Goal: Complete application form: Complete application form

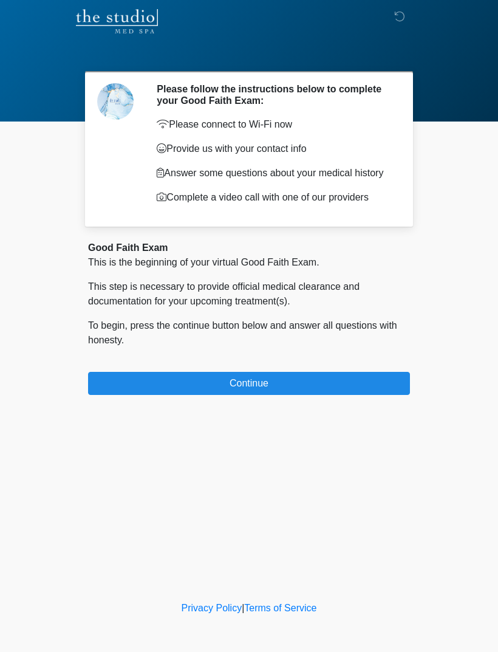
click at [312, 395] on button "Continue" at bounding box center [249, 383] width 322 height 23
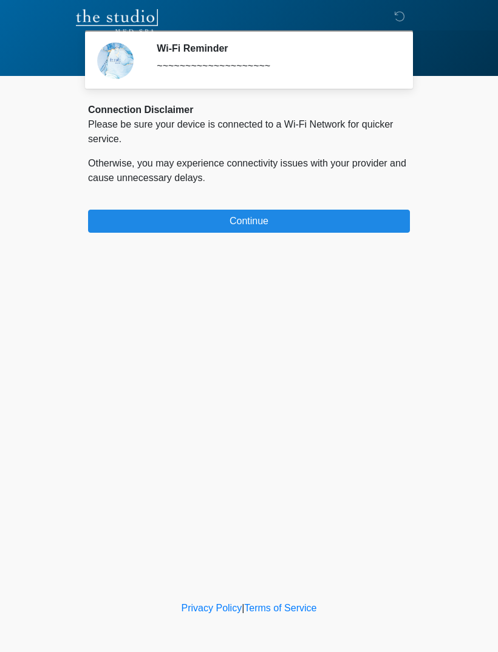
click at [242, 215] on button "Continue" at bounding box center [249, 221] width 322 height 23
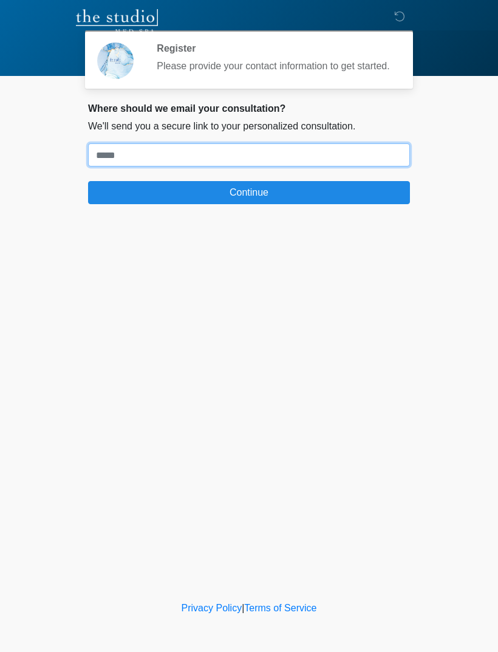
click at [177, 162] on input "Where should we email your treatment plan?" at bounding box center [249, 154] width 322 height 23
click at [120, 166] on input "Where should we email your treatment plan?" at bounding box center [249, 154] width 322 height 23
paste input "**********"
type input "**********"
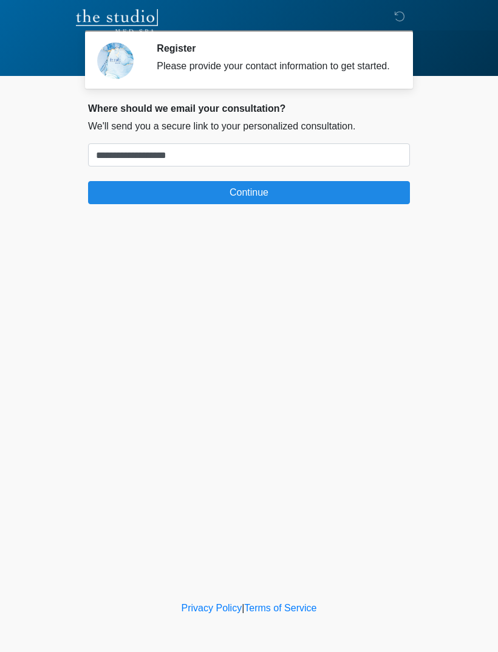
click at [297, 204] on button "Continue" at bounding box center [249, 192] width 322 height 23
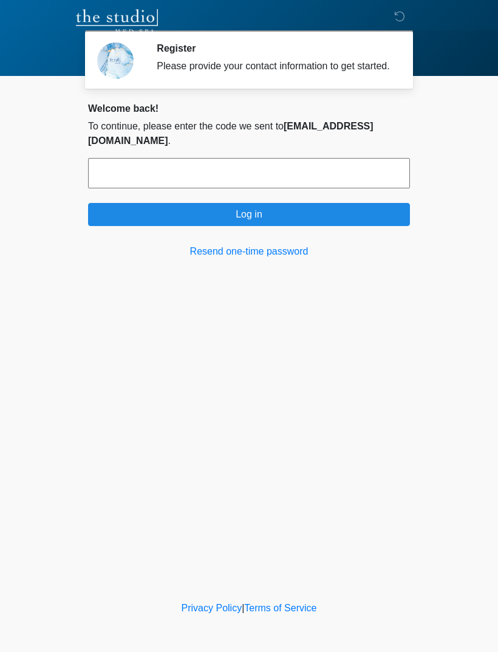
click at [265, 171] on input "text" at bounding box center [249, 173] width 322 height 30
type input "******"
click at [335, 213] on button "Log in" at bounding box center [249, 214] width 322 height 23
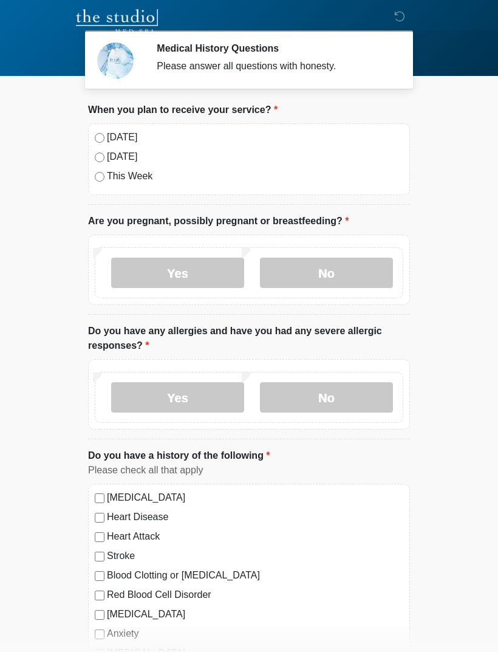
click at [119, 144] on label "[DATE]" at bounding box center [255, 137] width 296 height 15
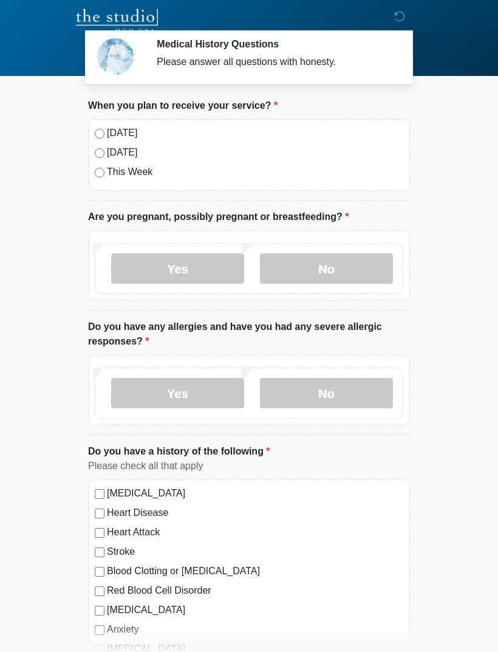
scroll to position [8, 0]
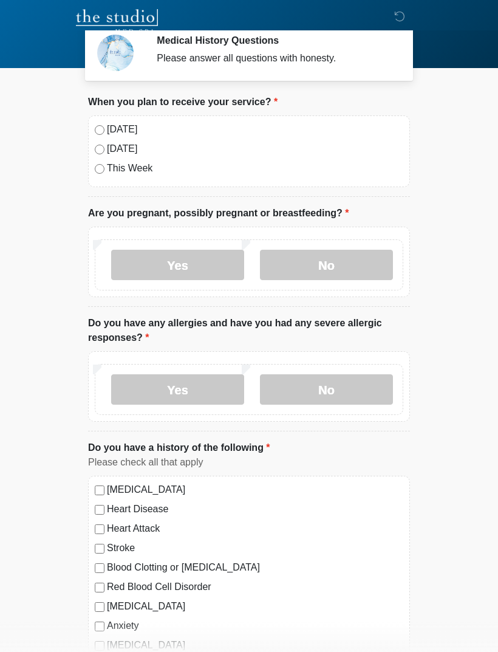
click at [352, 251] on label "No" at bounding box center [326, 265] width 133 height 30
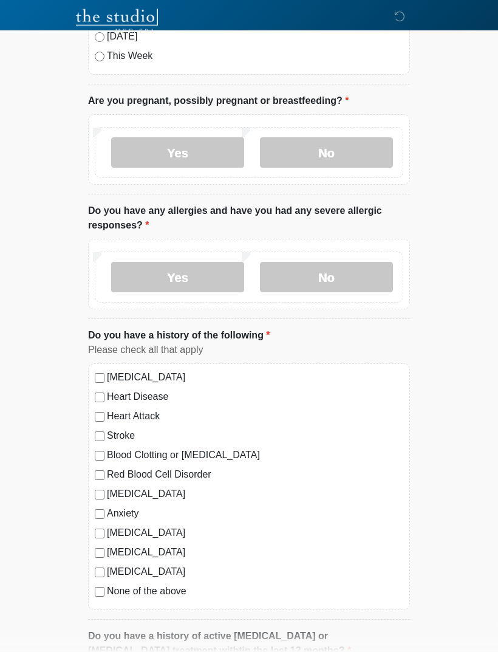
scroll to position [122, 0]
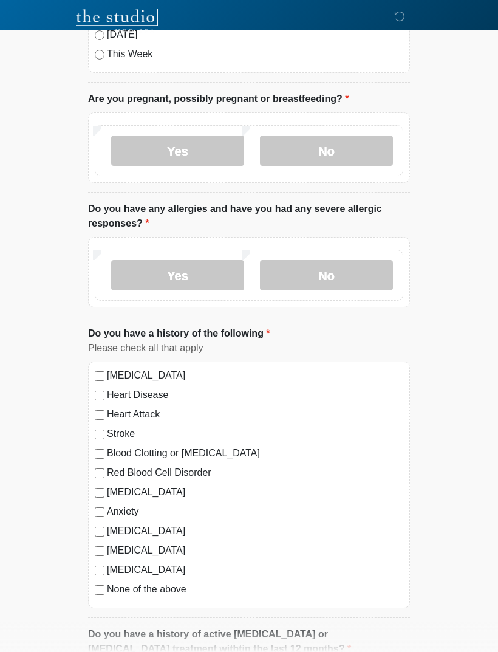
click at [343, 265] on label "No" at bounding box center [326, 275] width 133 height 30
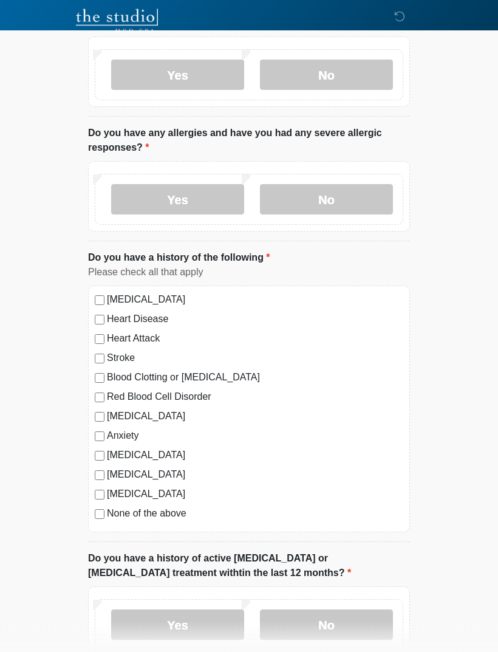
scroll to position [195, 0]
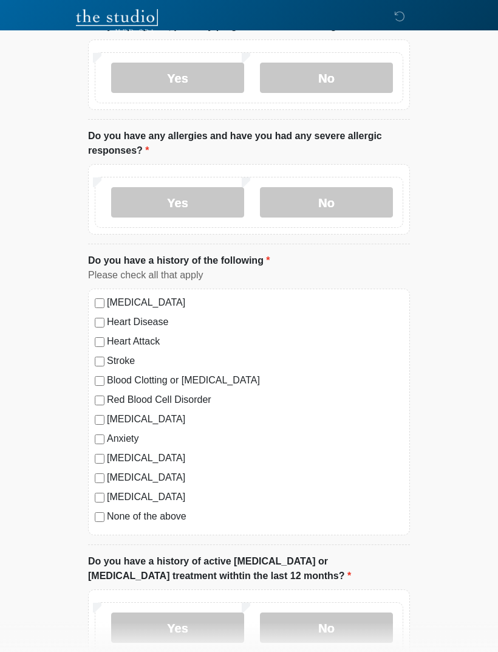
click at [166, 522] on label "None of the above" at bounding box center [255, 516] width 296 height 15
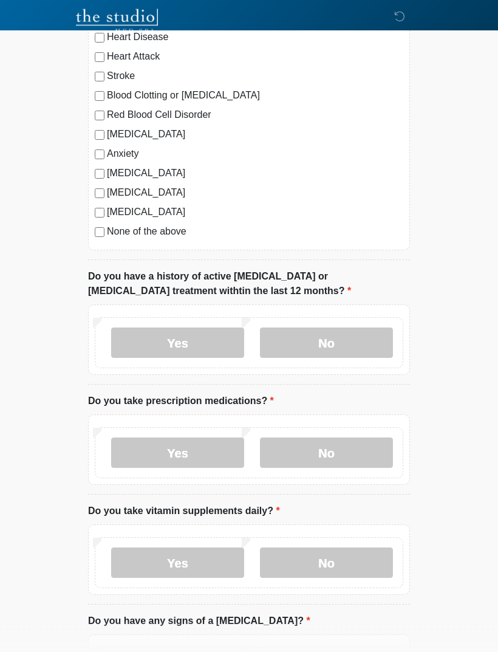
click at [347, 340] on label "No" at bounding box center [326, 343] width 133 height 30
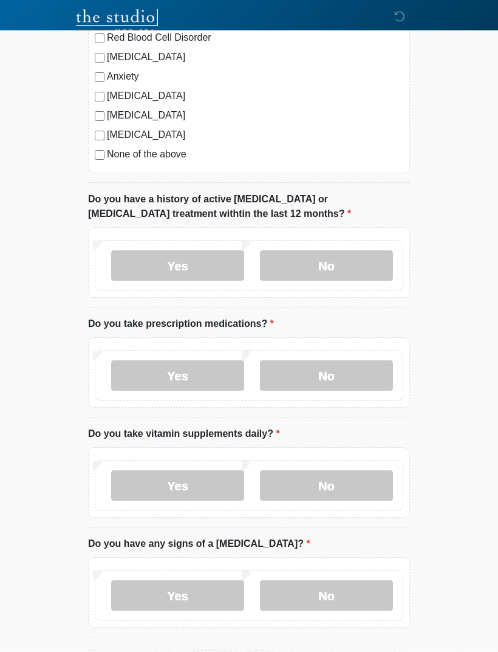
scroll to position [558, 0]
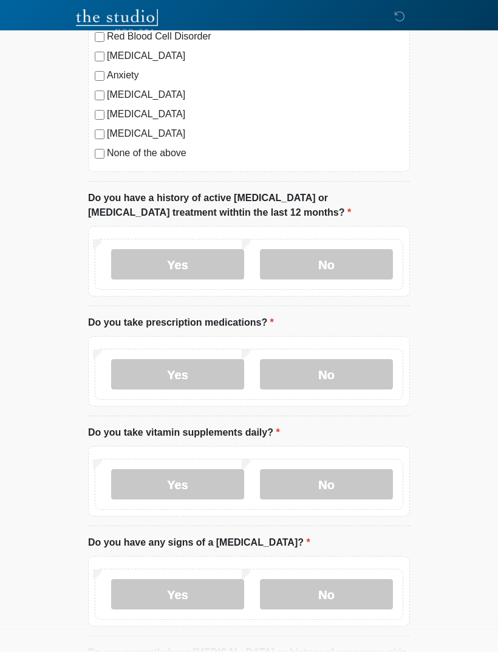
click at [315, 367] on label "No" at bounding box center [326, 374] width 133 height 30
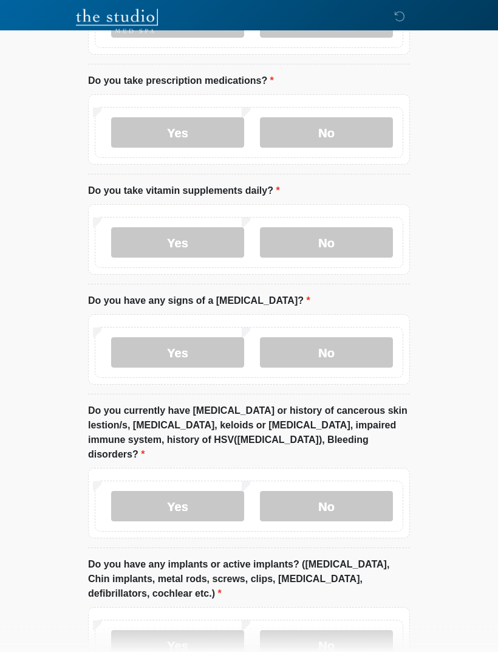
scroll to position [802, 0]
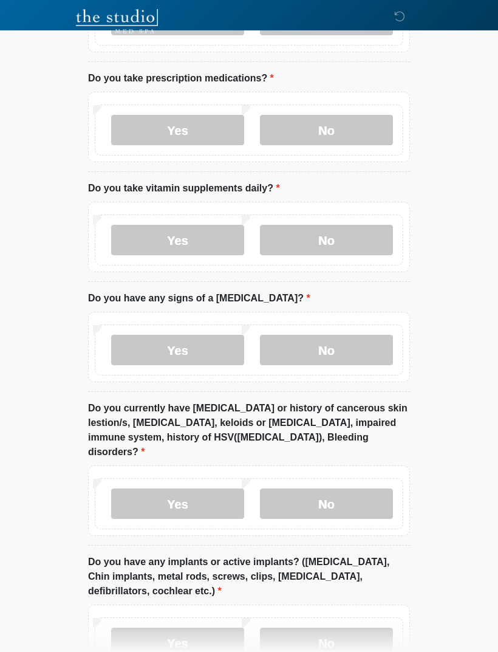
click at [193, 240] on label "Yes" at bounding box center [177, 240] width 133 height 30
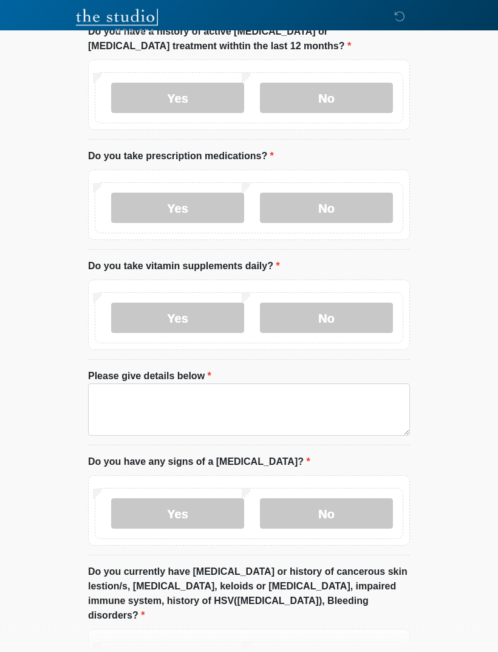
scroll to position [709, 0]
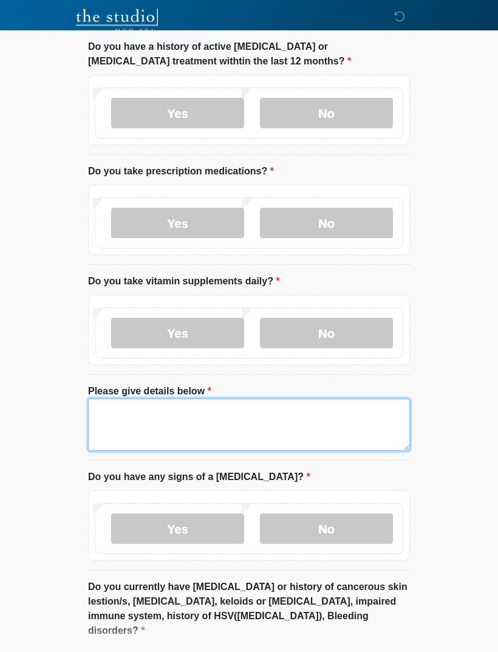
click at [124, 418] on textarea "Please give details below" at bounding box center [249, 425] width 322 height 52
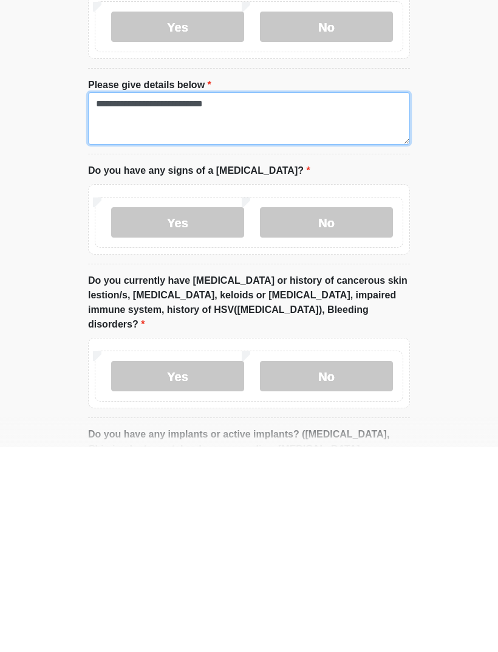
scroll to position [811, 0]
type textarea "**********"
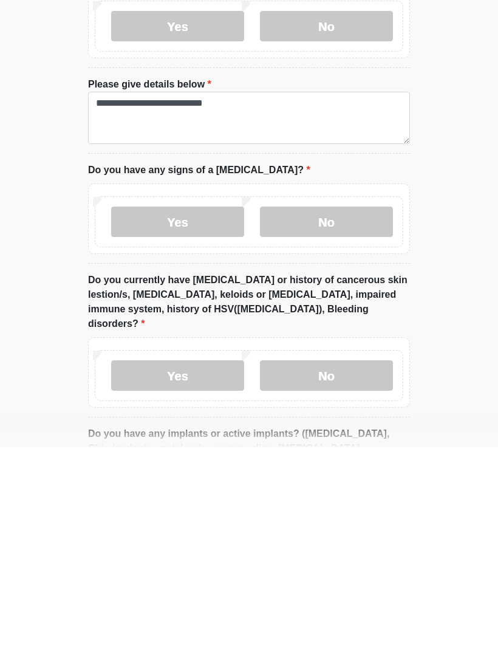
click at [345, 411] on label "No" at bounding box center [326, 426] width 133 height 30
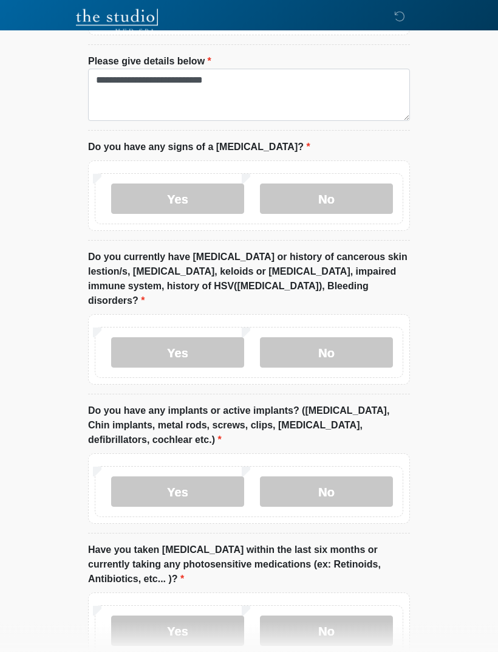
scroll to position [1039, 0]
click at [324, 337] on label "No" at bounding box center [326, 352] width 133 height 30
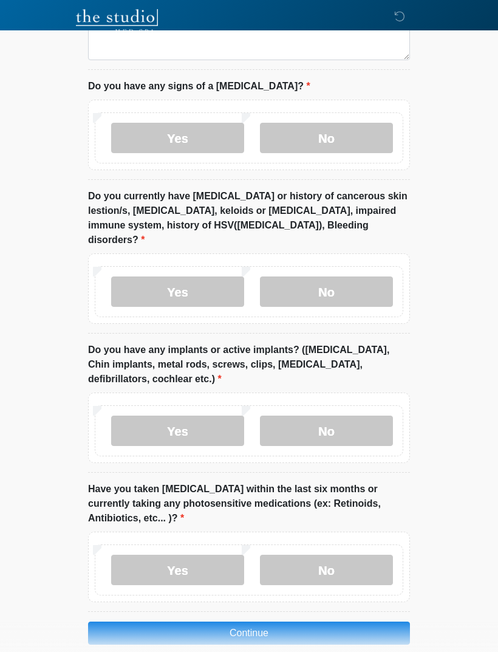
scroll to position [1101, 0]
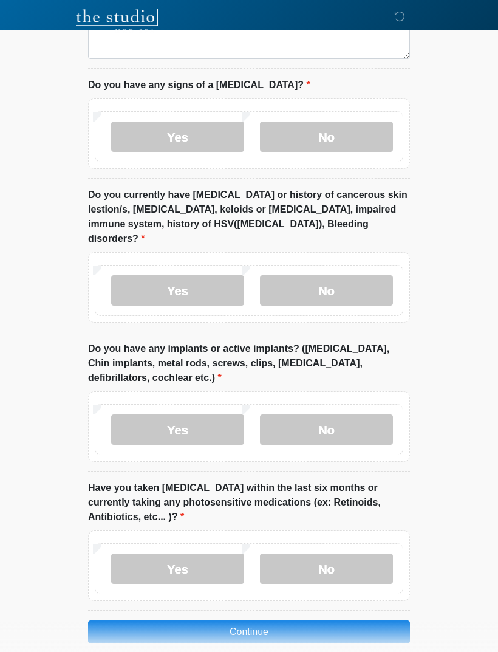
click at [346, 414] on label "No" at bounding box center [326, 429] width 133 height 30
click at [362, 553] on label "No" at bounding box center [326, 568] width 133 height 30
click at [359, 620] on button "Continue" at bounding box center [249, 631] width 322 height 23
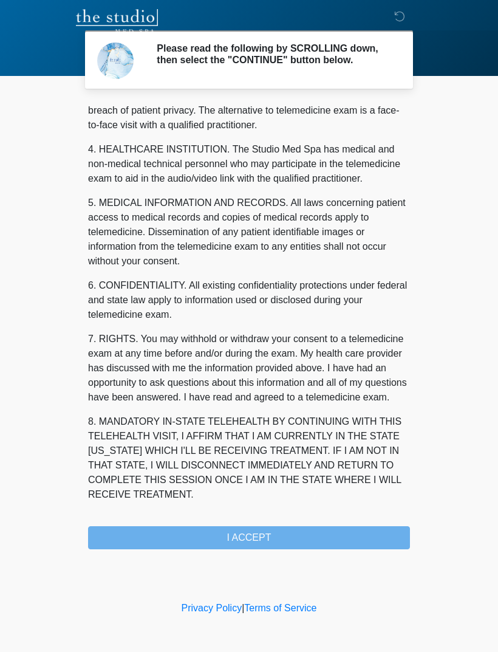
scroll to position [310, 0]
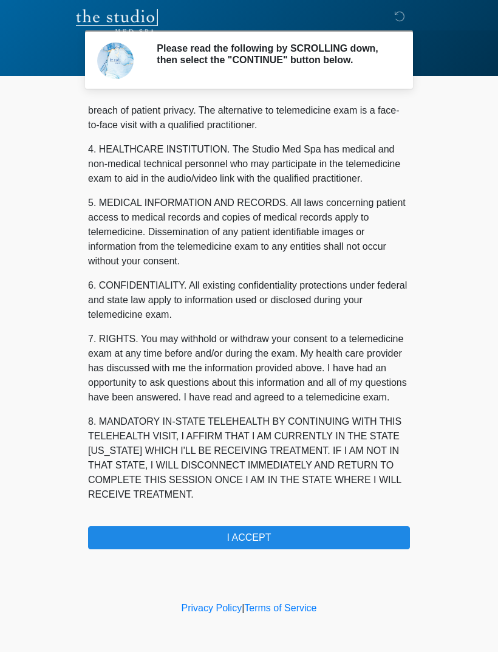
click at [349, 542] on button "I ACCEPT" at bounding box center [249, 537] width 322 height 23
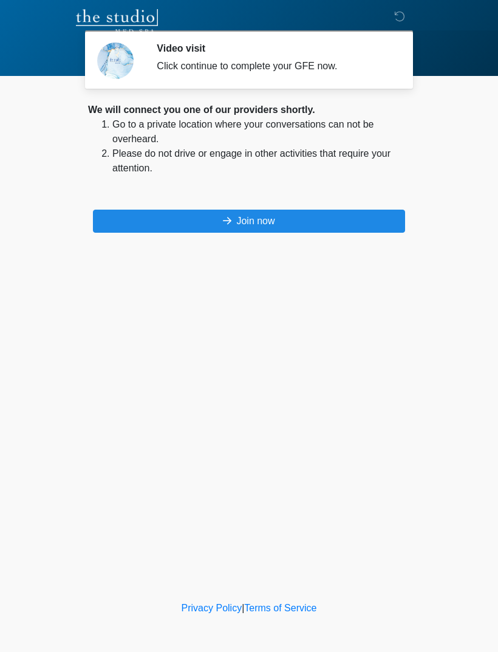
click at [360, 214] on button "Join now" at bounding box center [249, 221] width 312 height 23
